Goal: Communication & Community: Answer question/provide support

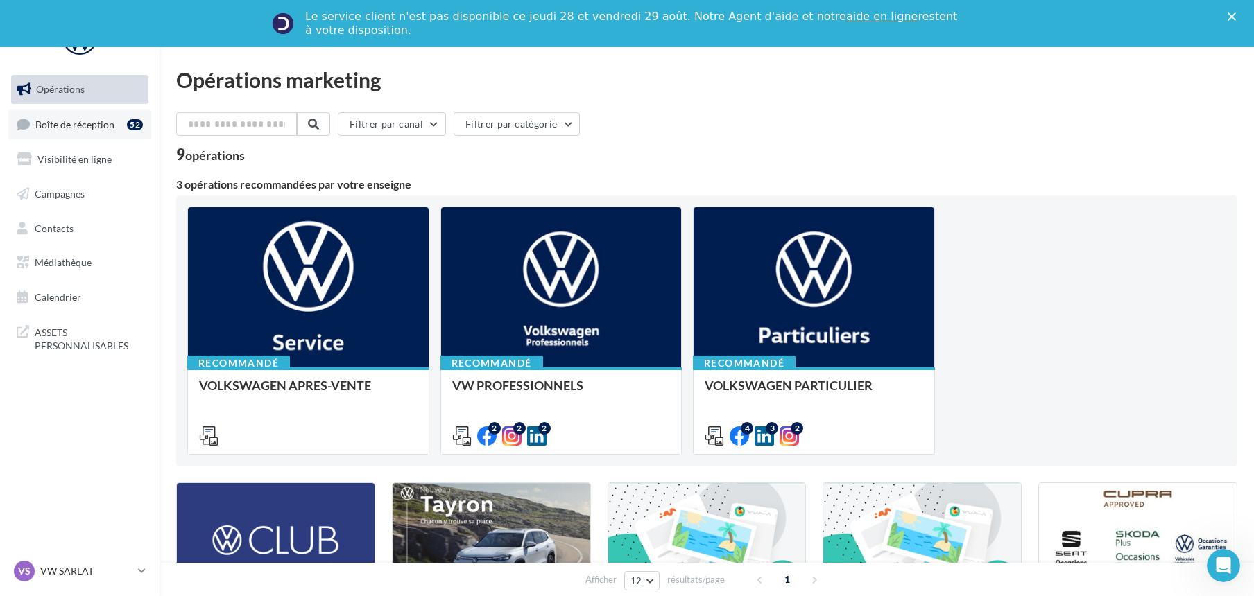
click at [72, 128] on span "Boîte de réception" at bounding box center [74, 124] width 79 height 12
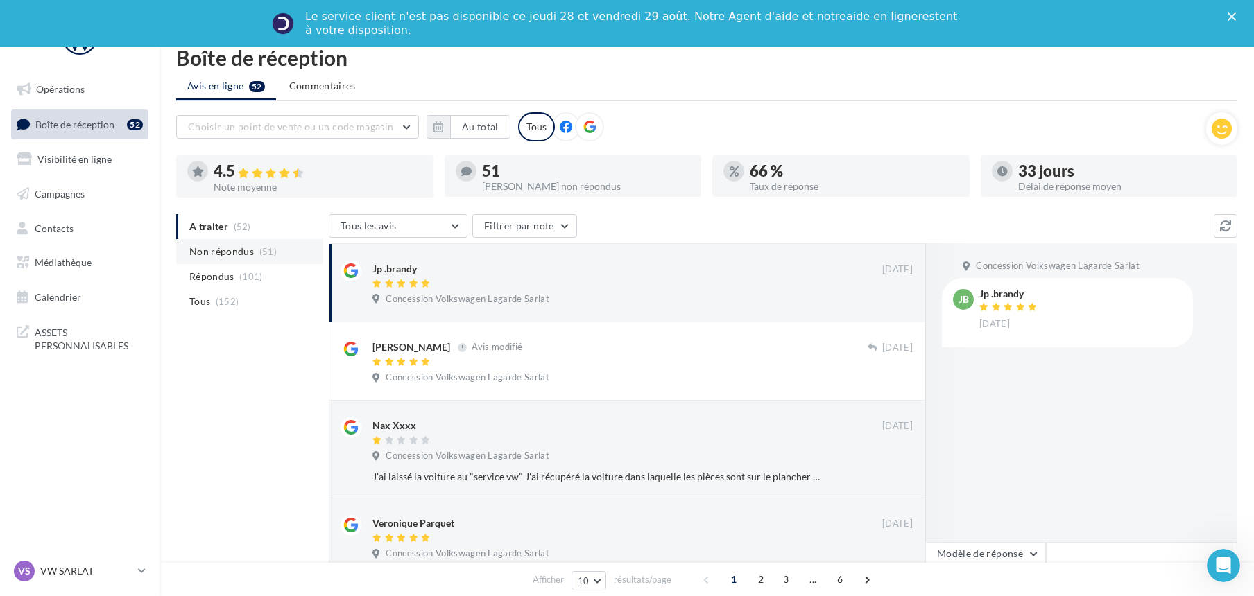
click at [230, 247] on span "Non répondus" at bounding box center [221, 252] width 64 height 14
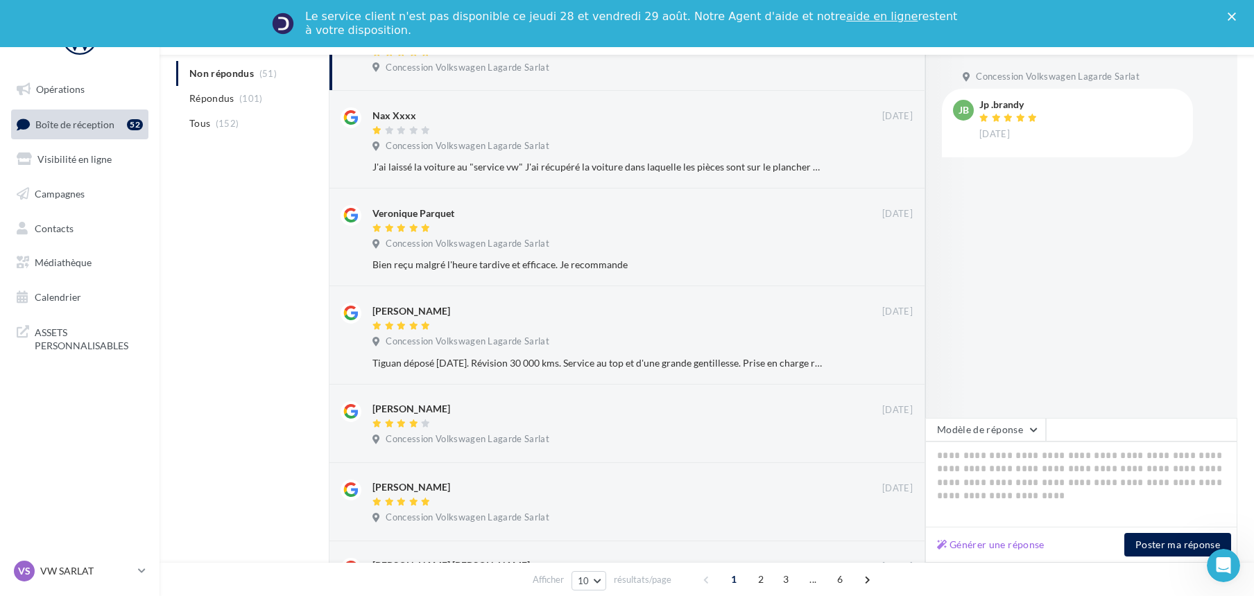
scroll to position [247, 0]
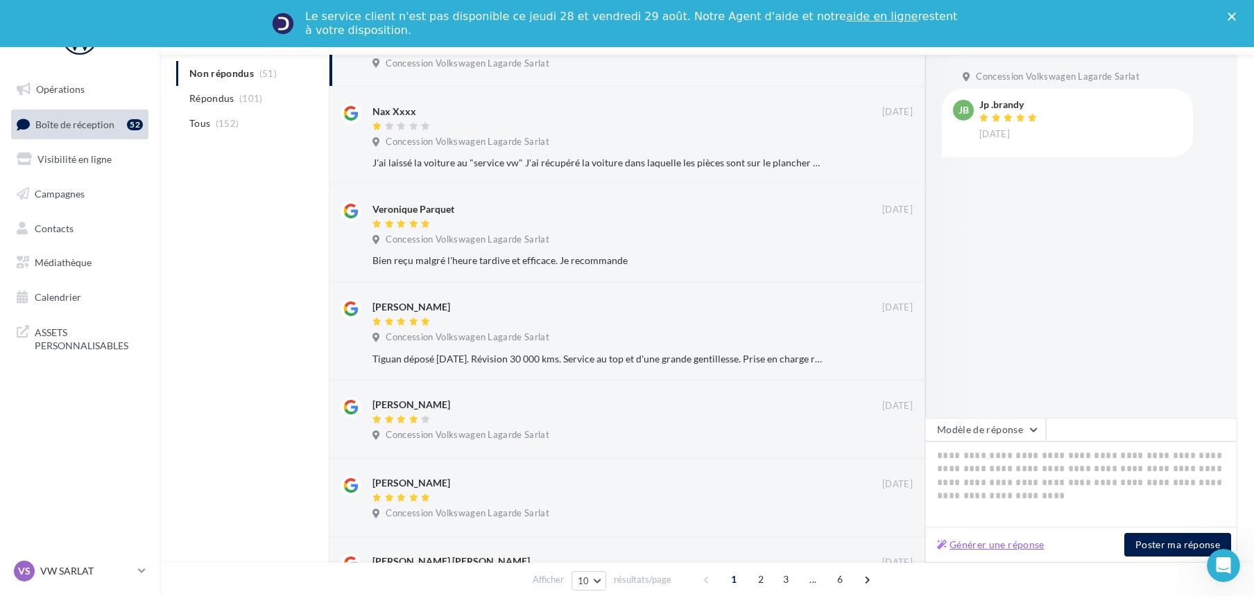
click at [1004, 538] on button "Générer une réponse" at bounding box center [990, 545] width 119 height 17
type textarea "**********"
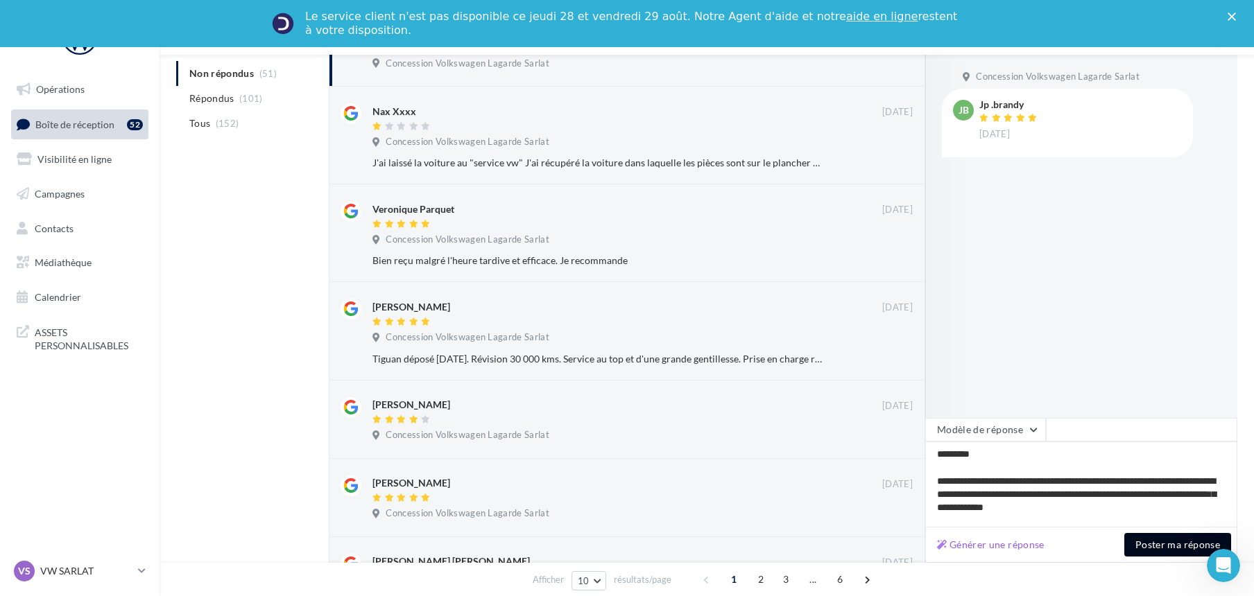
click at [1158, 545] on button "Poster ma réponse" at bounding box center [1177, 545] width 107 height 24
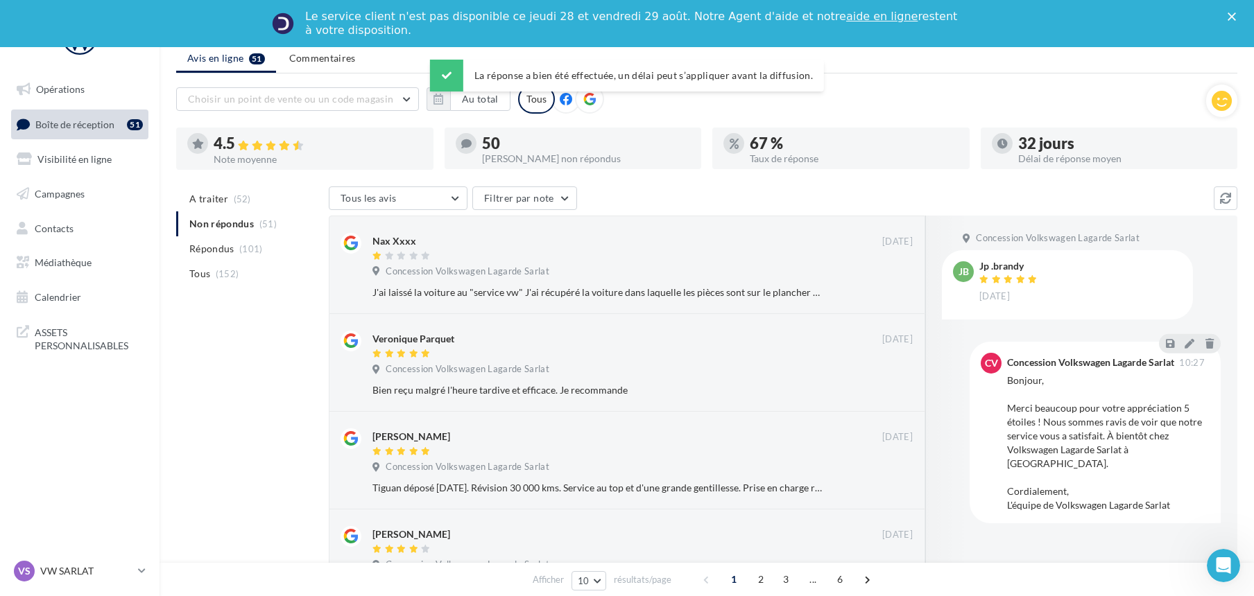
scroll to position [0, 0]
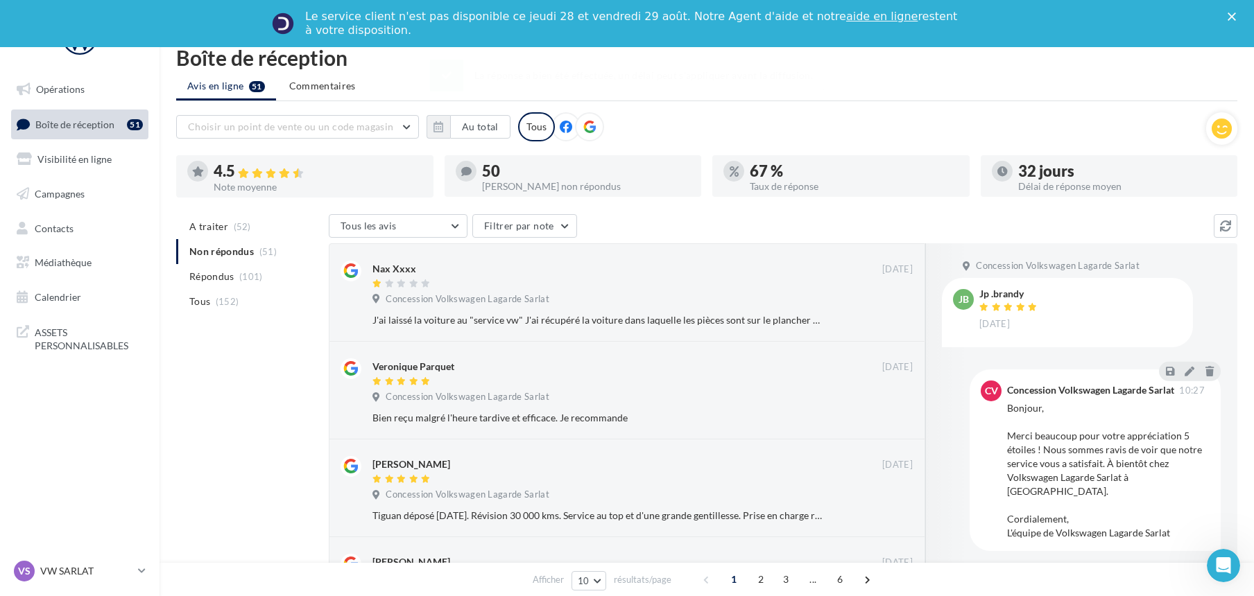
click at [28, 123] on icon at bounding box center [23, 124] width 13 height 19
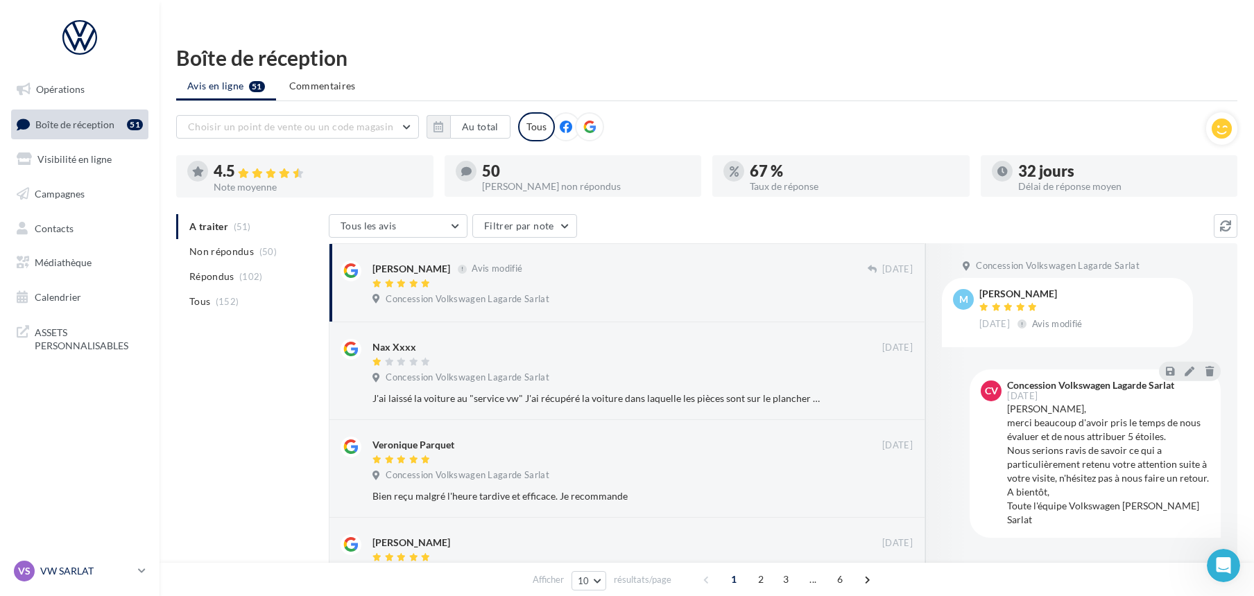
click at [43, 566] on p "VW SARLAT" at bounding box center [86, 572] width 92 height 14
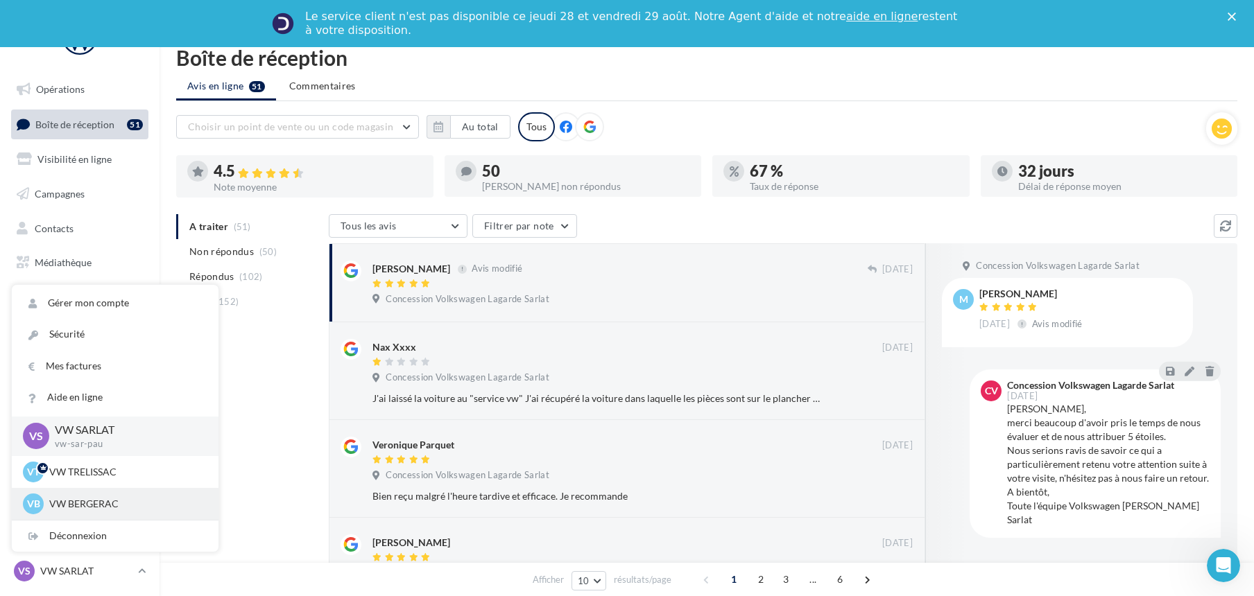
click at [84, 505] on p "VW BERGERAC" at bounding box center [125, 504] width 153 height 14
